Goal: Task Accomplishment & Management: Manage account settings

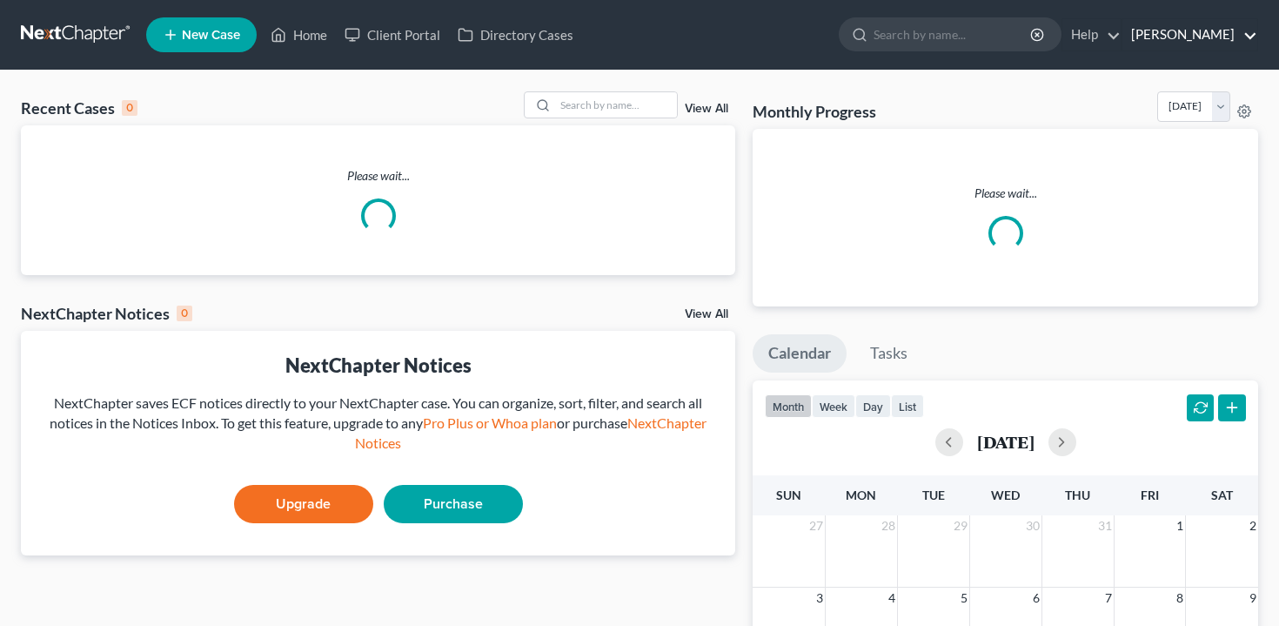
click at [1198, 40] on link "[PERSON_NAME]" at bounding box center [1190, 34] width 135 height 31
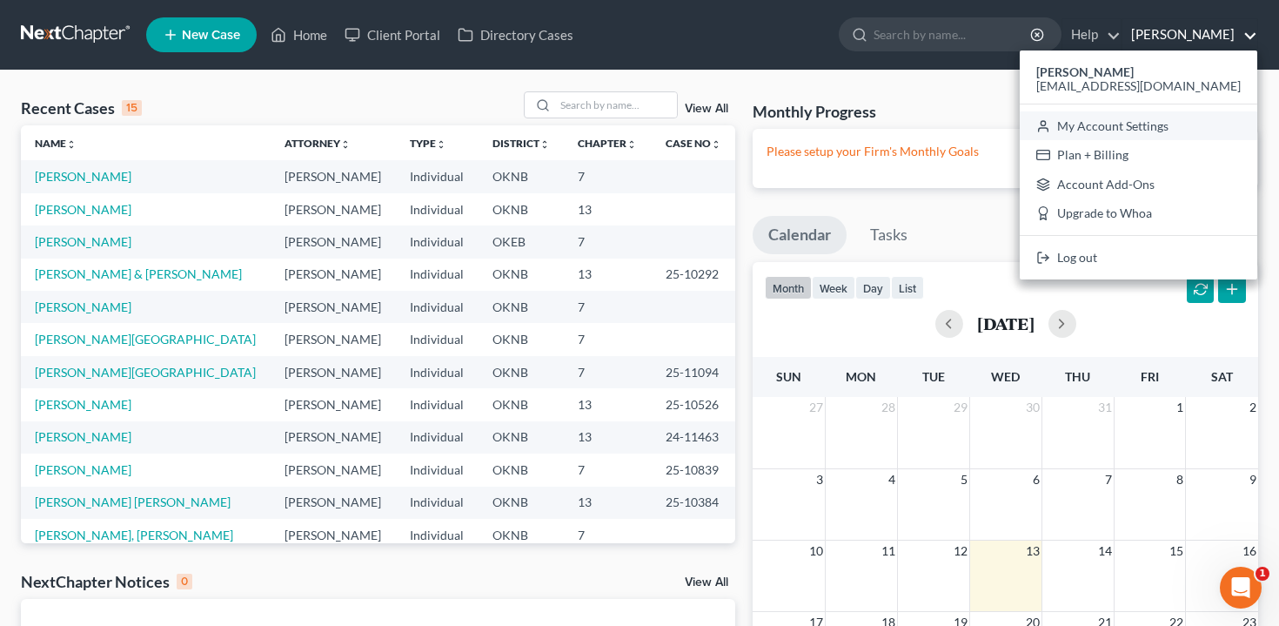
click at [1184, 124] on link "My Account Settings" at bounding box center [1139, 126] width 238 height 30
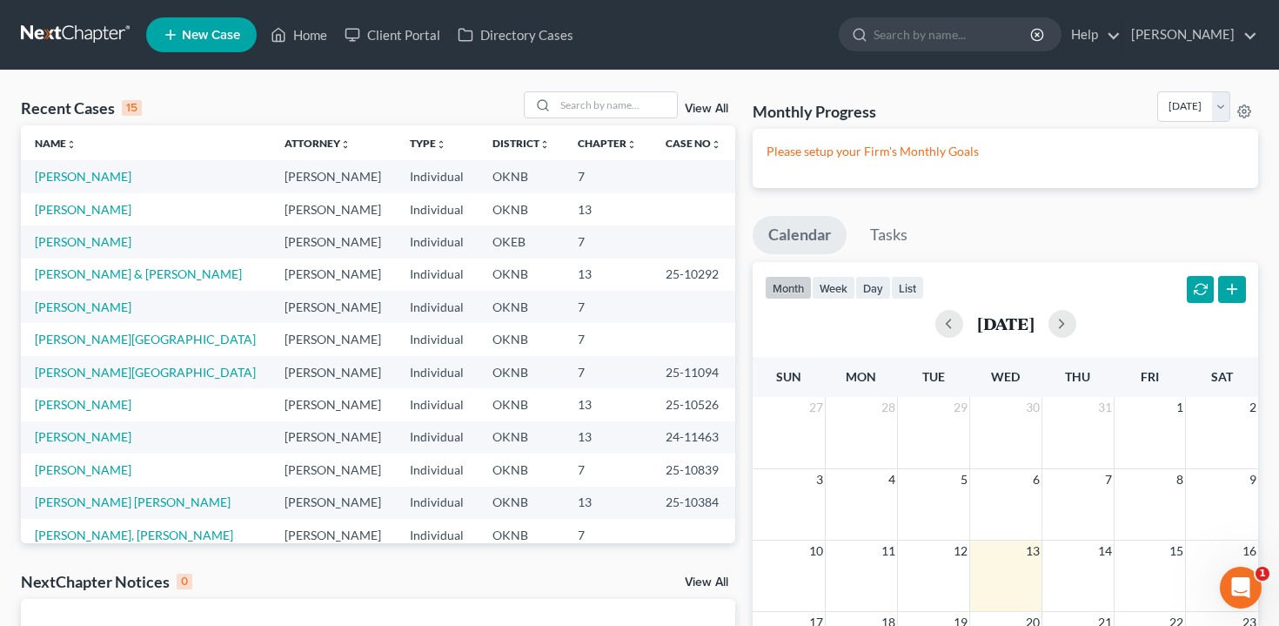
select select "23"
select select "37"
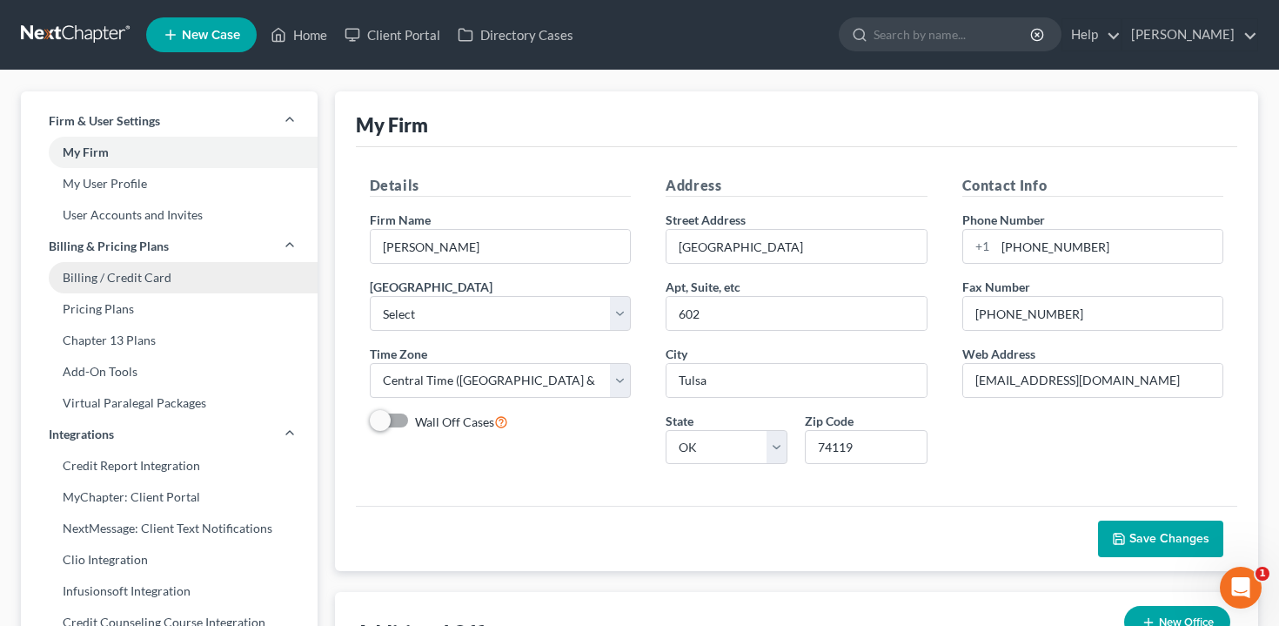
click at [208, 274] on link "Billing / Credit Card" at bounding box center [169, 277] width 297 height 31
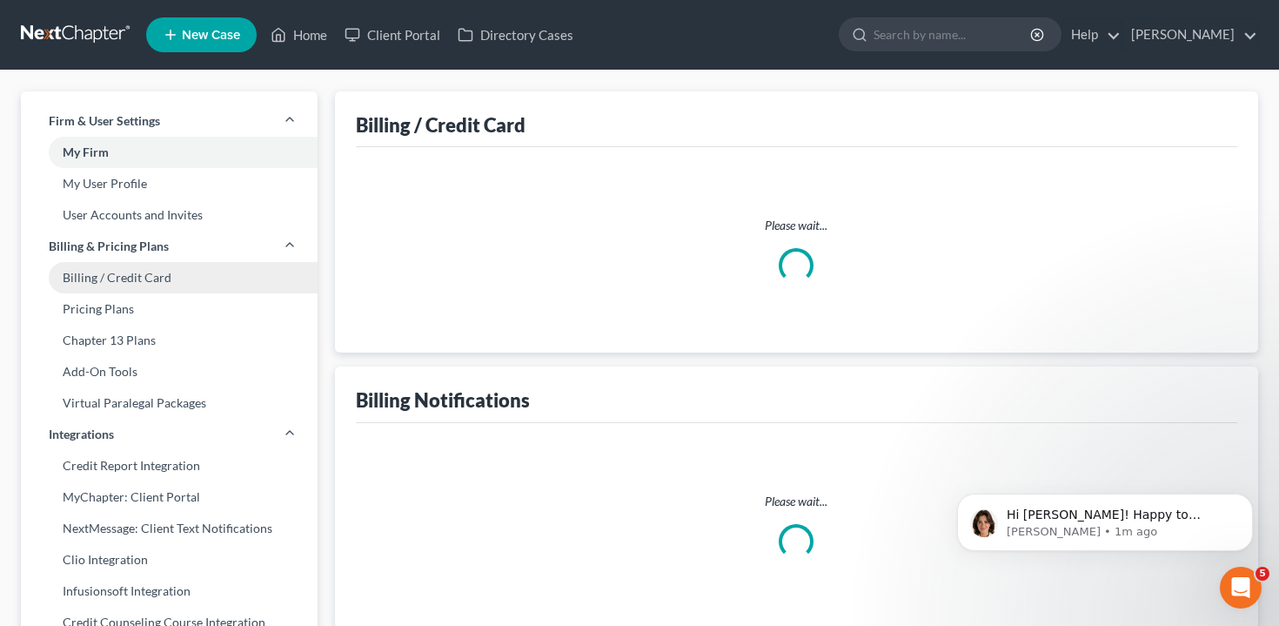
select select "37"
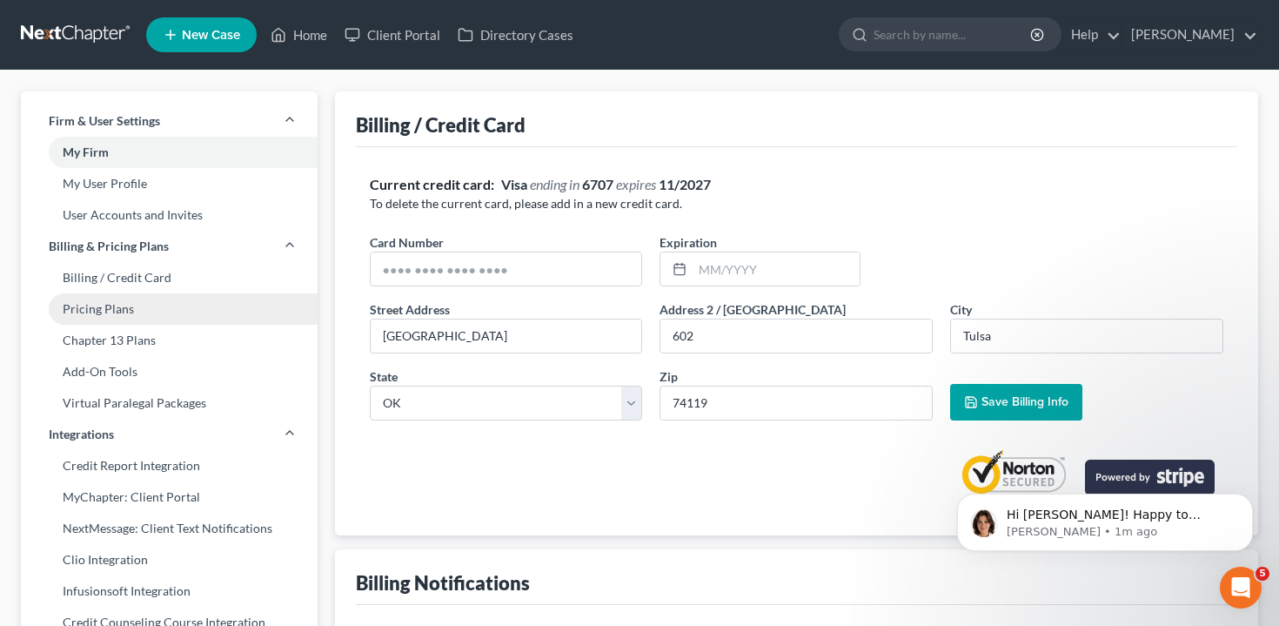
click at [201, 299] on link "Pricing Plans" at bounding box center [169, 308] width 297 height 31
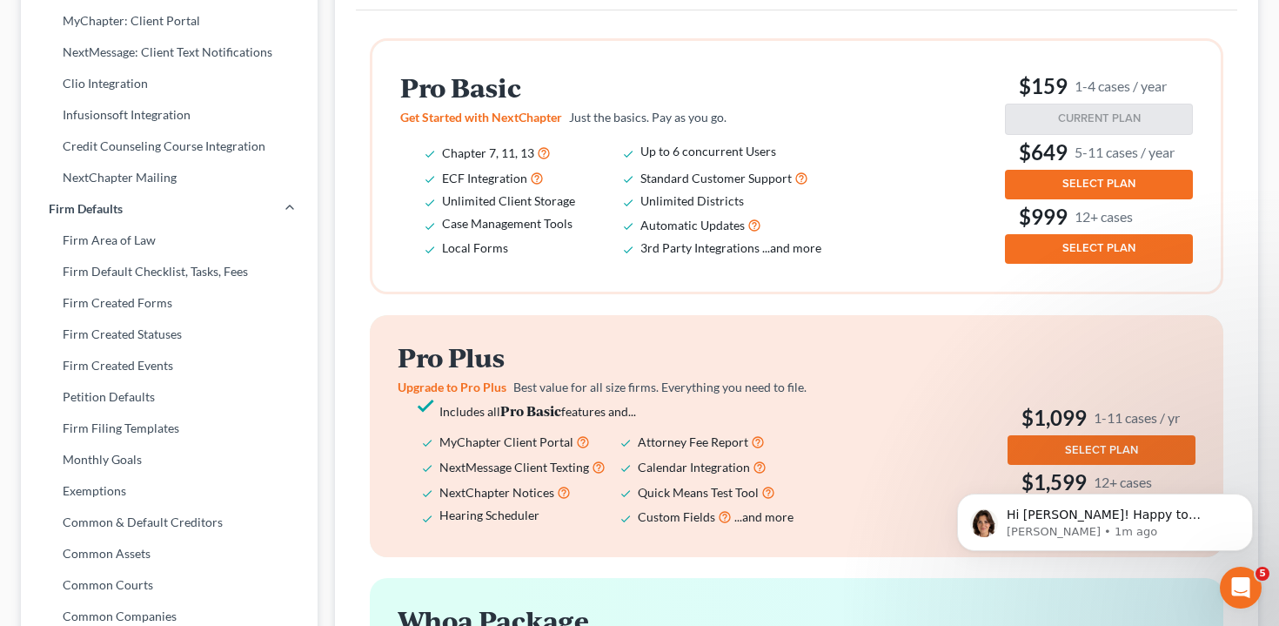
scroll to position [477, 0]
click at [1097, 201] on div "$159 1-4 cases / year CURRENT PLAN $649 5-11 cases / year SELECT PLAN $999 12+ …" at bounding box center [1099, 165] width 188 height 195
click at [1106, 189] on span "SELECT PLAN" at bounding box center [1099, 183] width 73 height 14
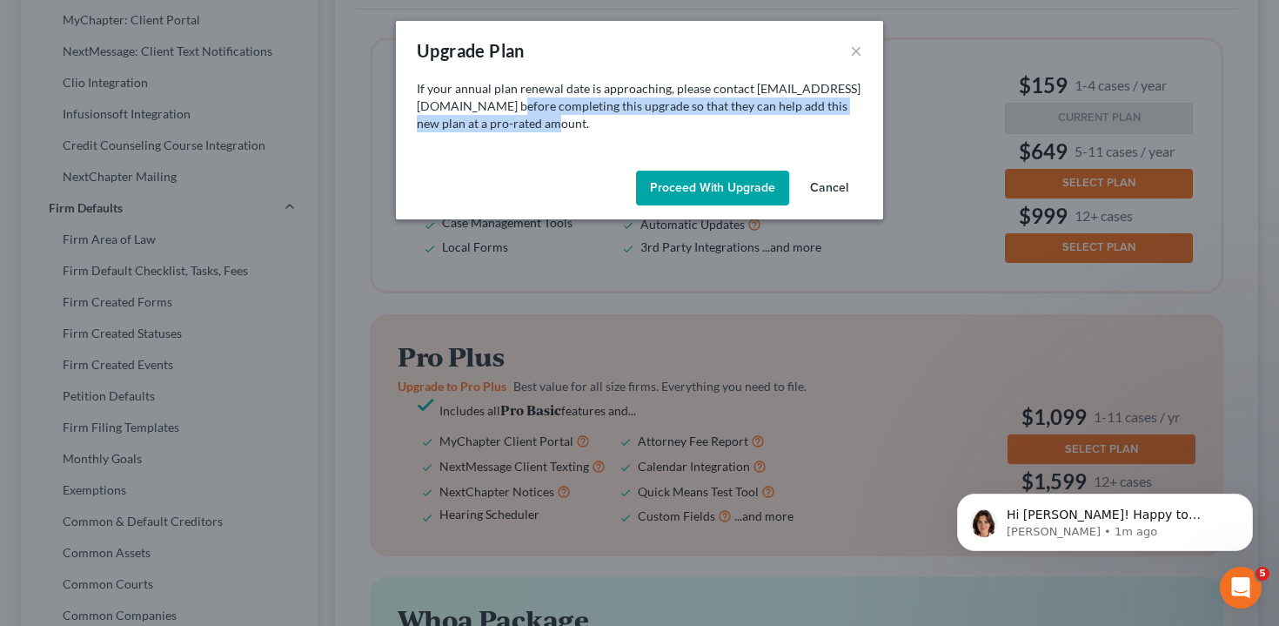
drag, startPoint x: 616, startPoint y: 122, endPoint x: 593, endPoint y: 113, distance: 25.1
click at [593, 113] on p "If your annual plan renewal date is approaching, please contact [EMAIL_ADDRESS]…" at bounding box center [640, 106] width 446 height 52
copy p "completing this upgrade so that they can help add this new plan at a pro-rated …"
